Goal: Task Accomplishment & Management: Manage account settings

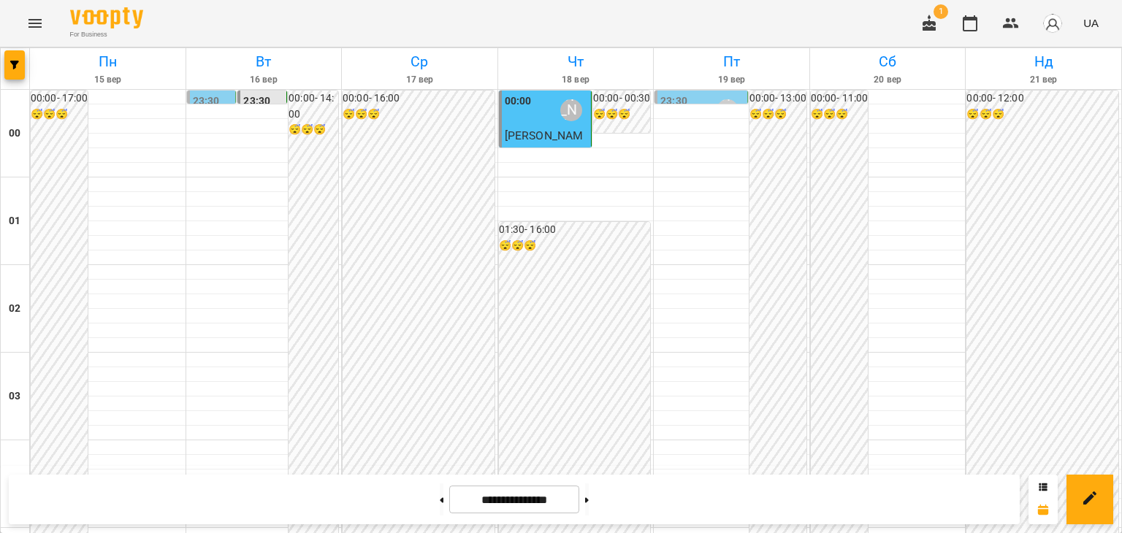
scroll to position [803, 0]
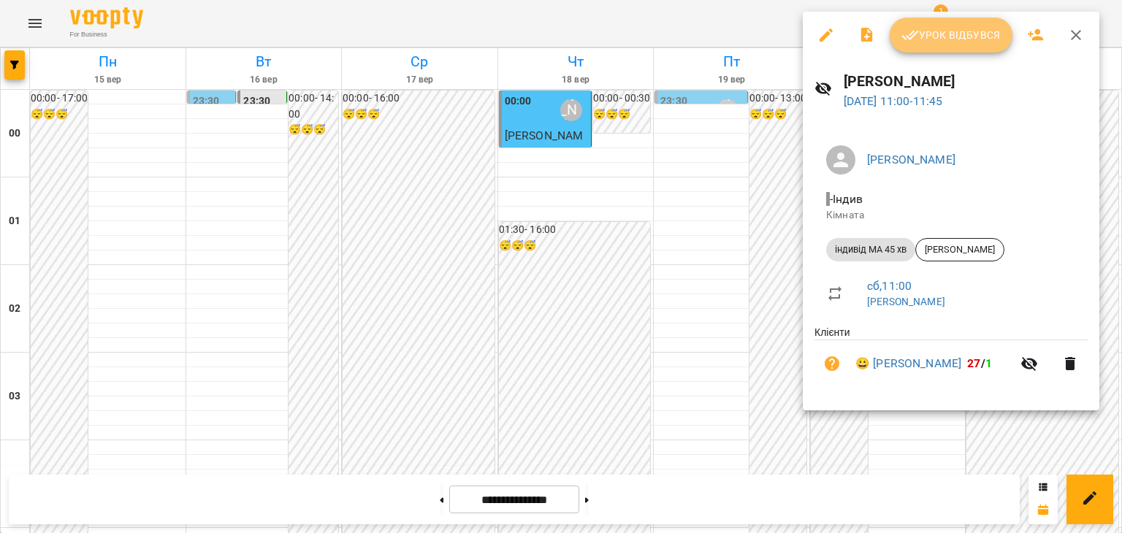
click at [973, 33] on span "Урок відбувся" at bounding box center [950, 35] width 99 height 18
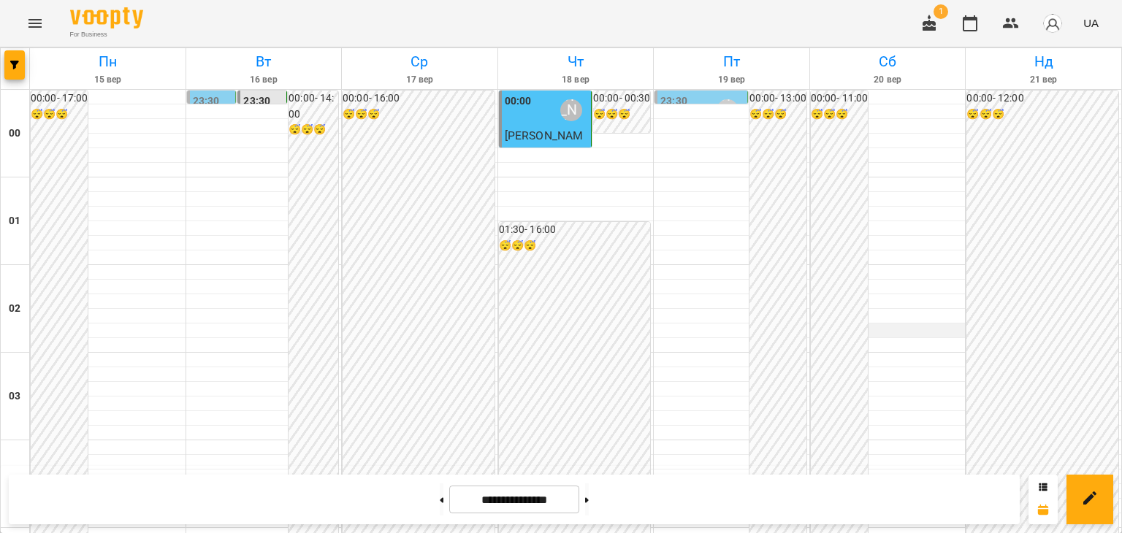
scroll to position [876, 0]
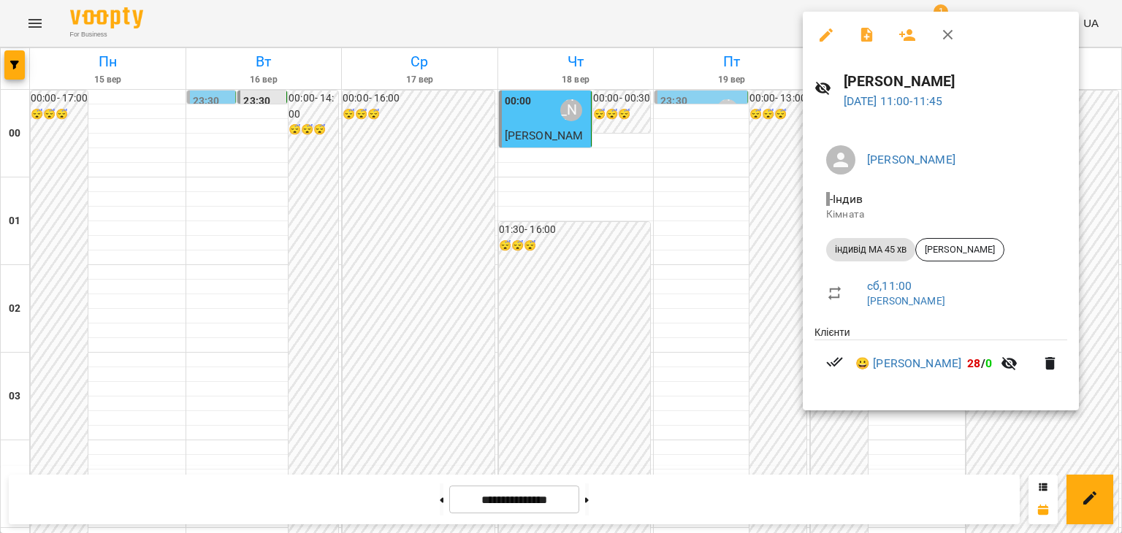
click at [718, 244] on div at bounding box center [561, 266] width 1122 height 533
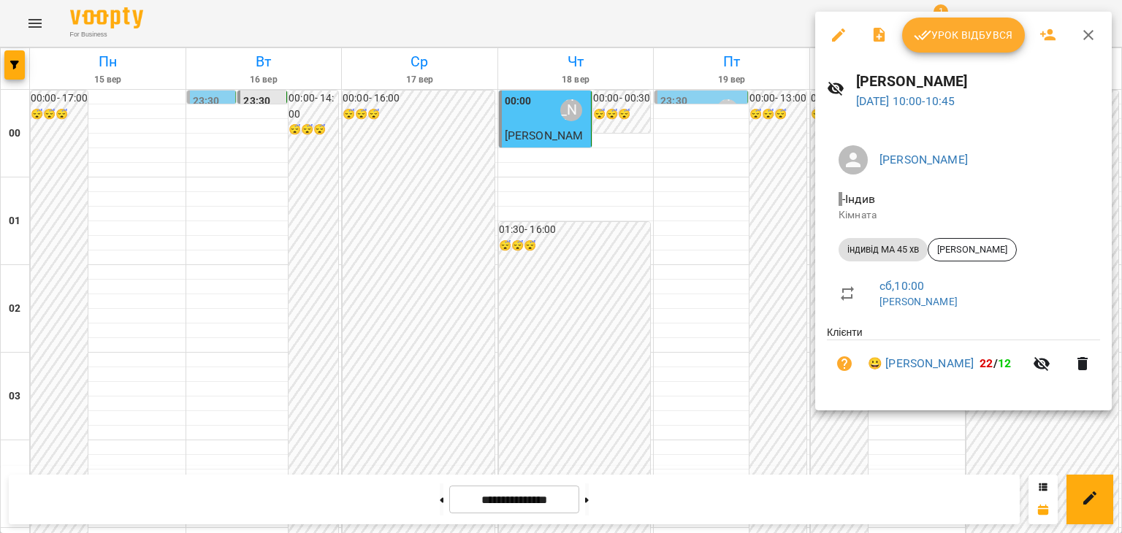
click at [987, 39] on span "Урок відбувся" at bounding box center [963, 35] width 99 height 18
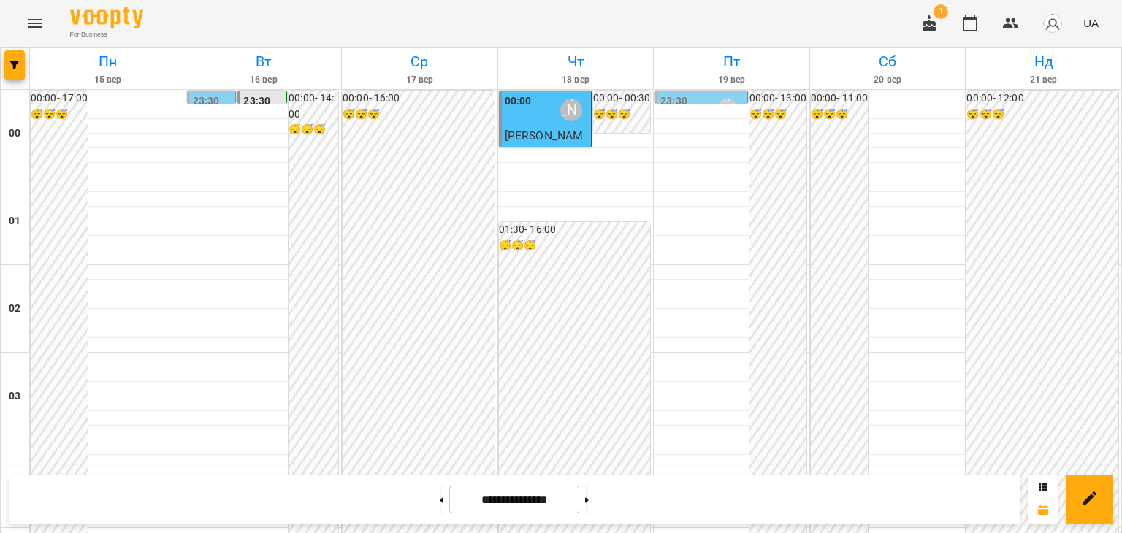
scroll to position [803, 0]
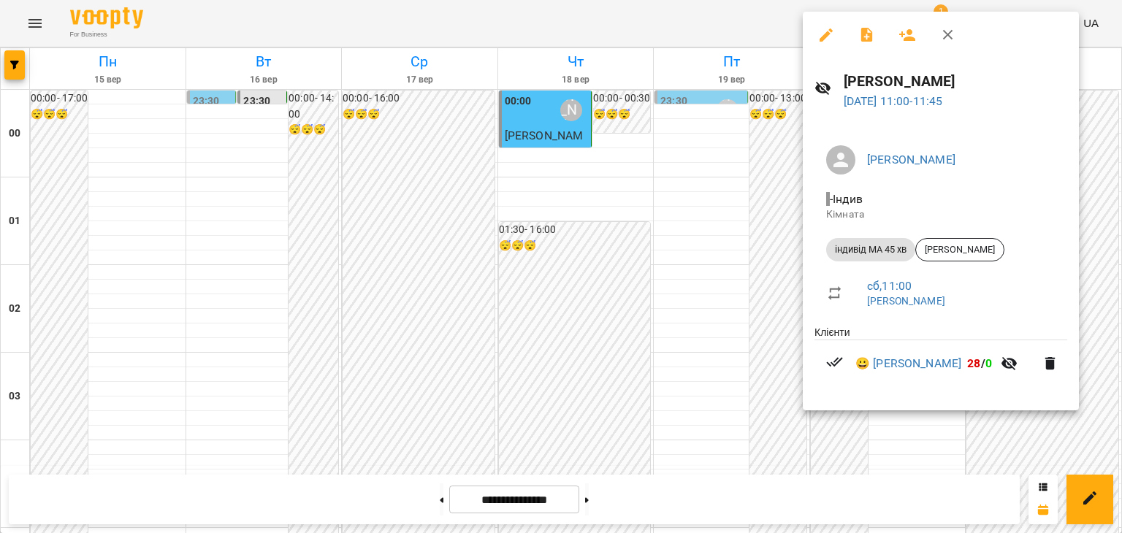
click at [716, 288] on div at bounding box center [561, 266] width 1122 height 533
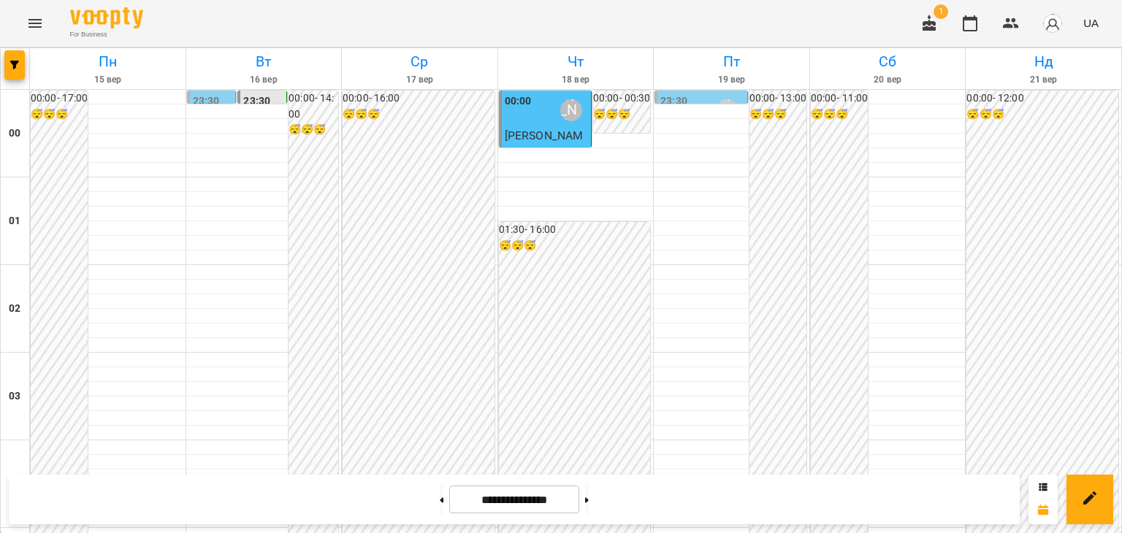
scroll to position [949, 0]
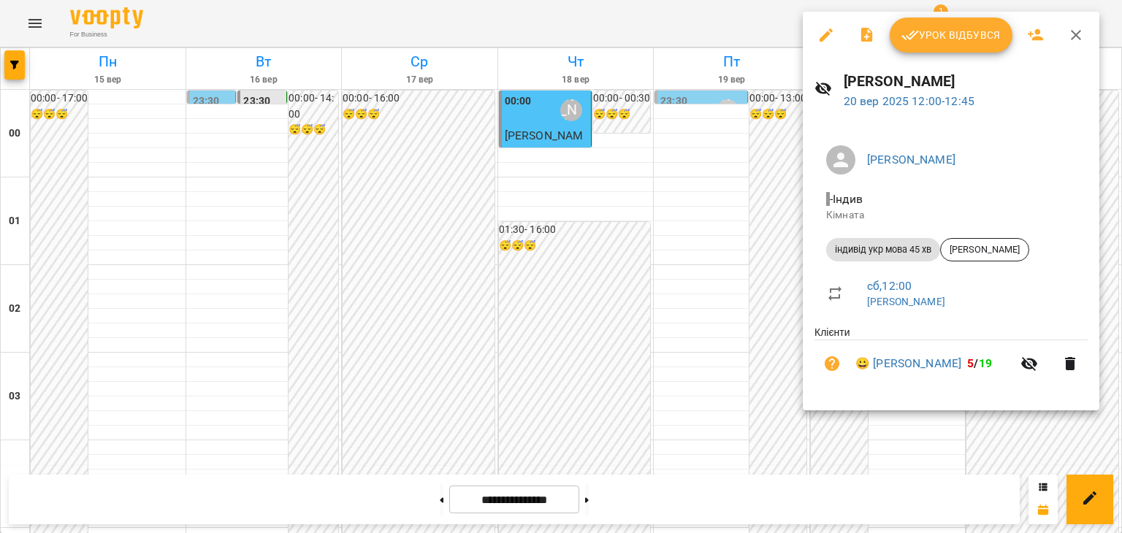
click at [1076, 34] on icon "button" at bounding box center [1076, 35] width 18 height 18
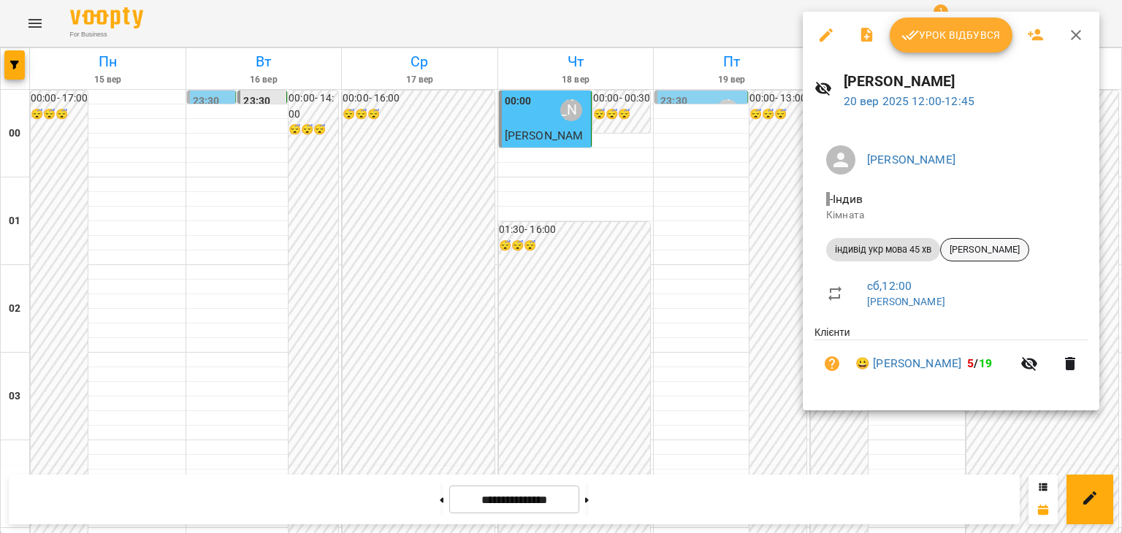
click at [998, 249] on span "[PERSON_NAME]" at bounding box center [985, 249] width 88 height 13
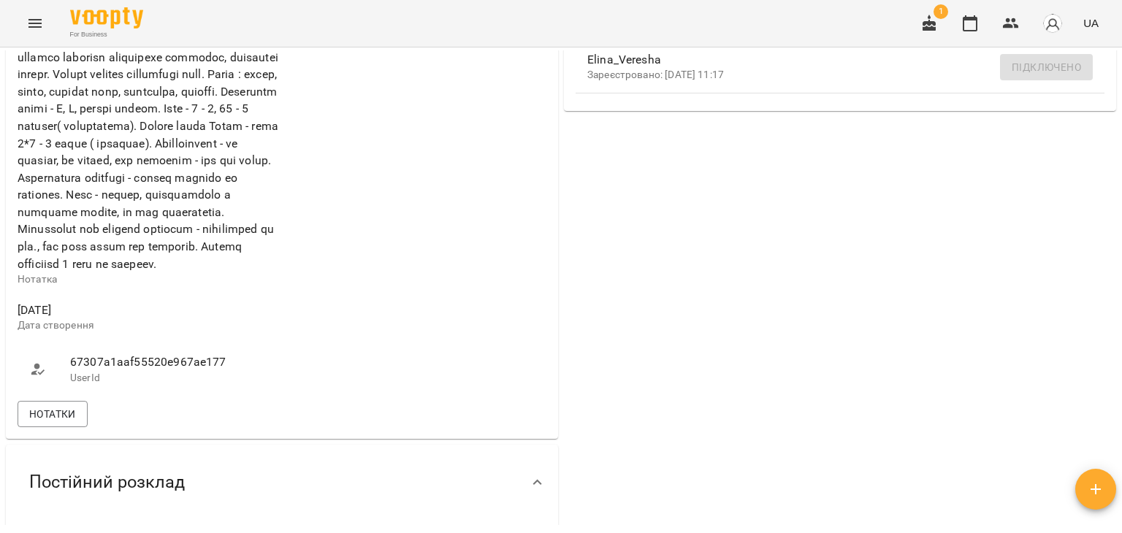
scroll to position [657, 0]
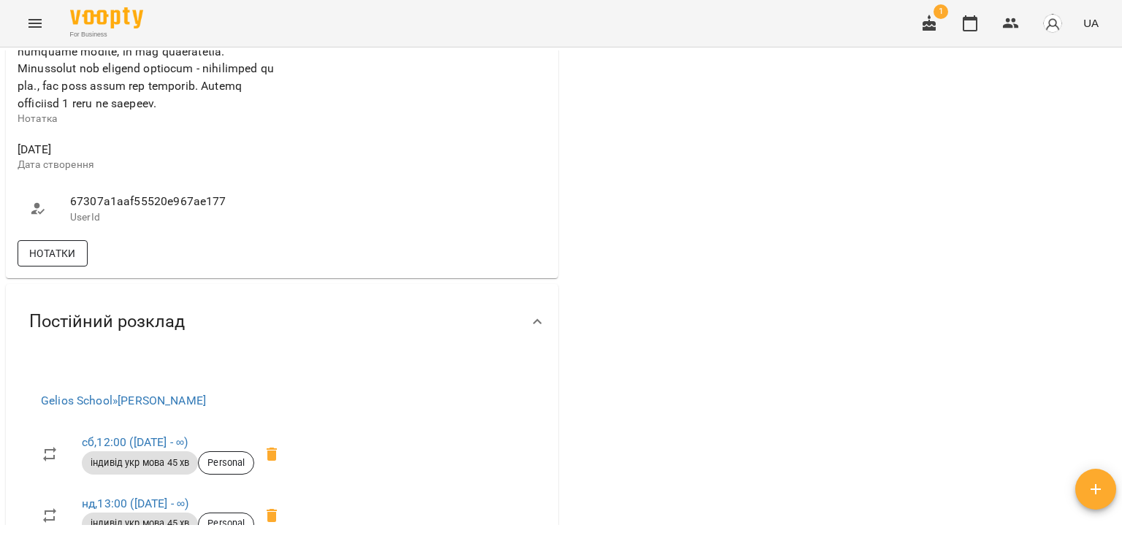
click at [56, 262] on span "Нотатки" at bounding box center [52, 254] width 47 height 18
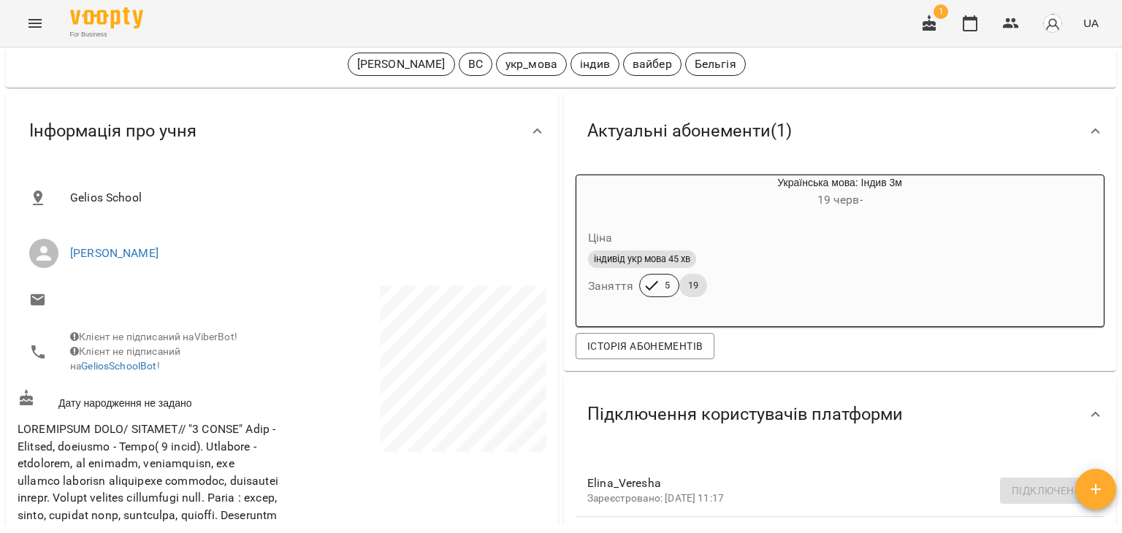
scroll to position [0, 0]
